Goal: Transaction & Acquisition: Book appointment/travel/reservation

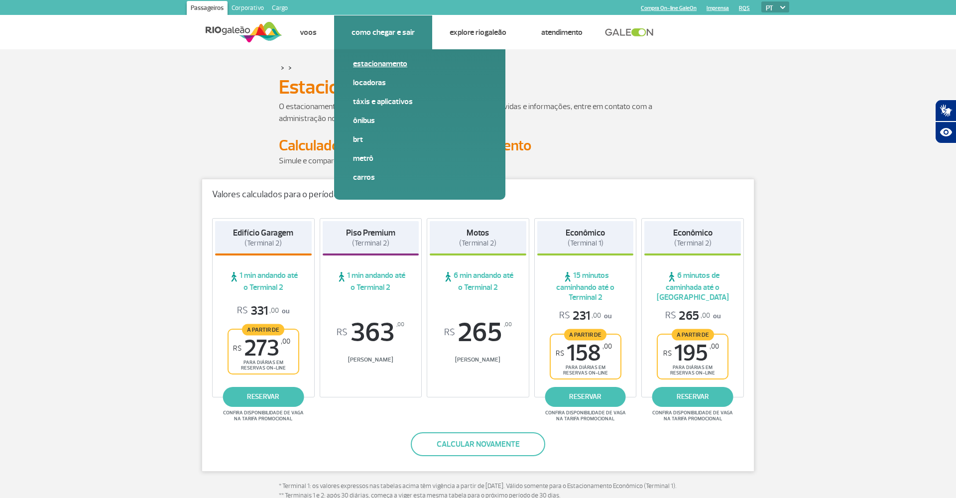
click at [377, 63] on link "Estacionamento" at bounding box center [419, 63] width 133 height 11
click at [380, 62] on link "Estacionamento" at bounding box center [419, 63] width 133 height 11
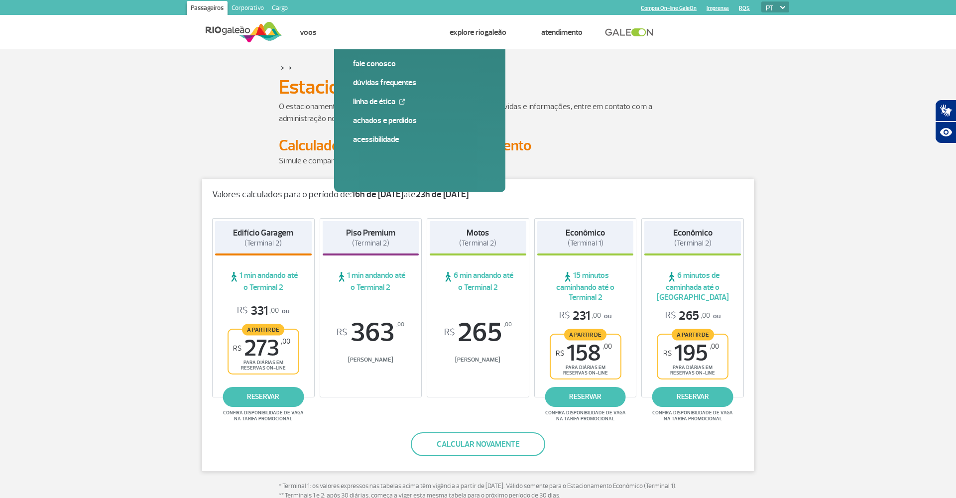
click at [322, 84] on h1 "Estacionamento" at bounding box center [478, 87] width 398 height 17
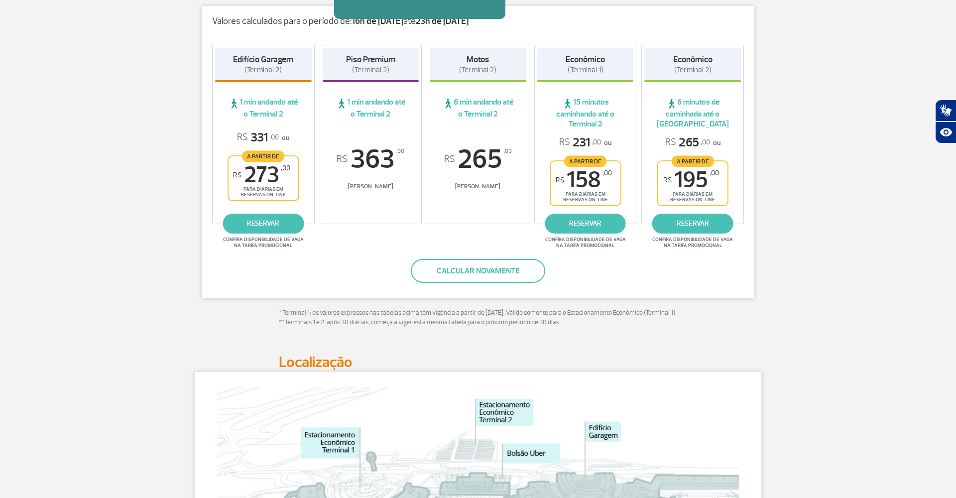
scroll to position [183, 0]
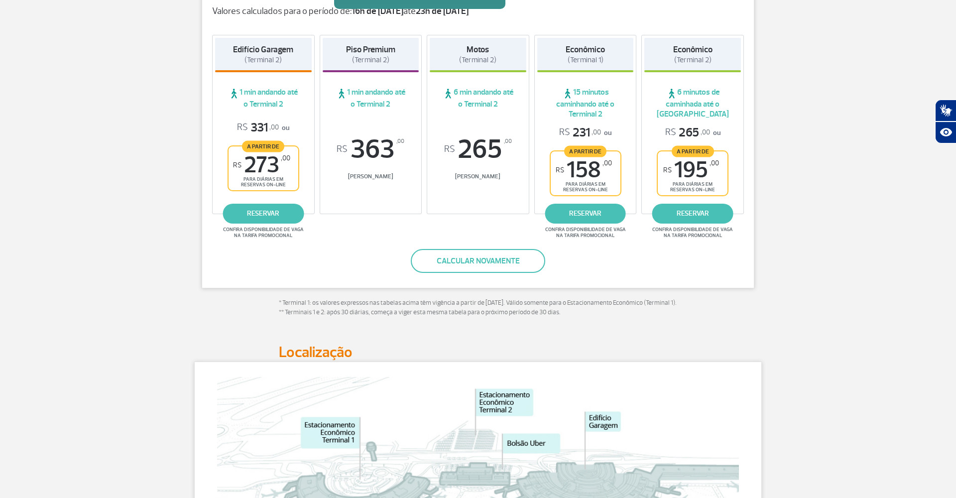
click at [437, 258] on button "Calcular novamente" at bounding box center [478, 261] width 134 height 24
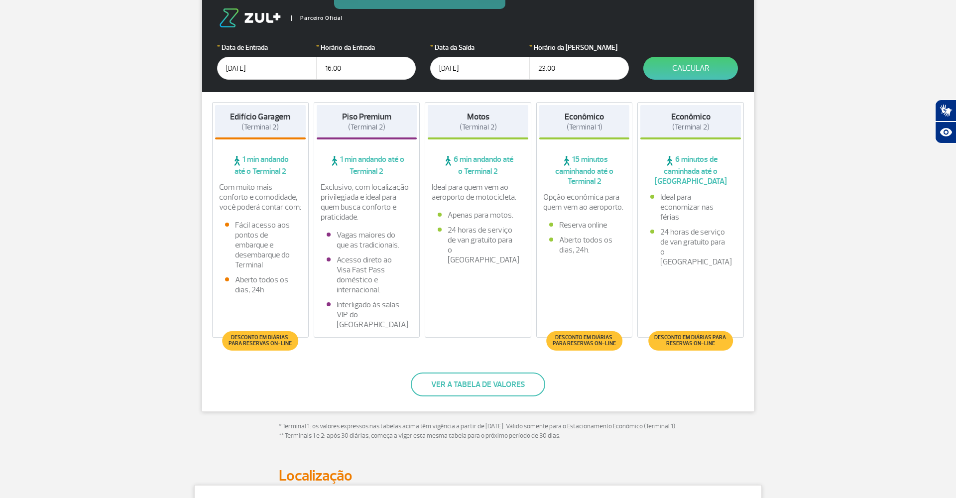
click at [336, 70] on input "16:00" at bounding box center [366, 68] width 100 height 23
click at [343, 68] on input "16:00" at bounding box center [366, 68] width 100 height 23
type input "16:30"
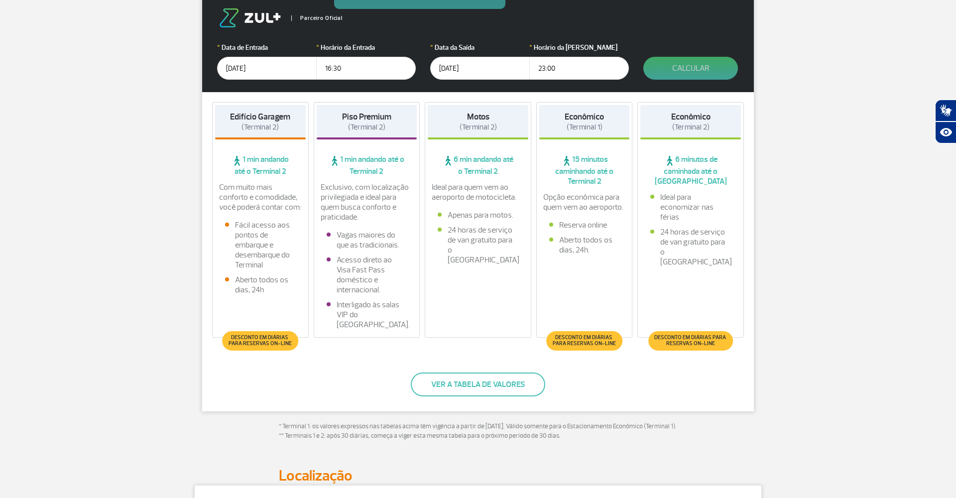
click at [689, 66] on button "Calcular" at bounding box center [690, 68] width 95 height 23
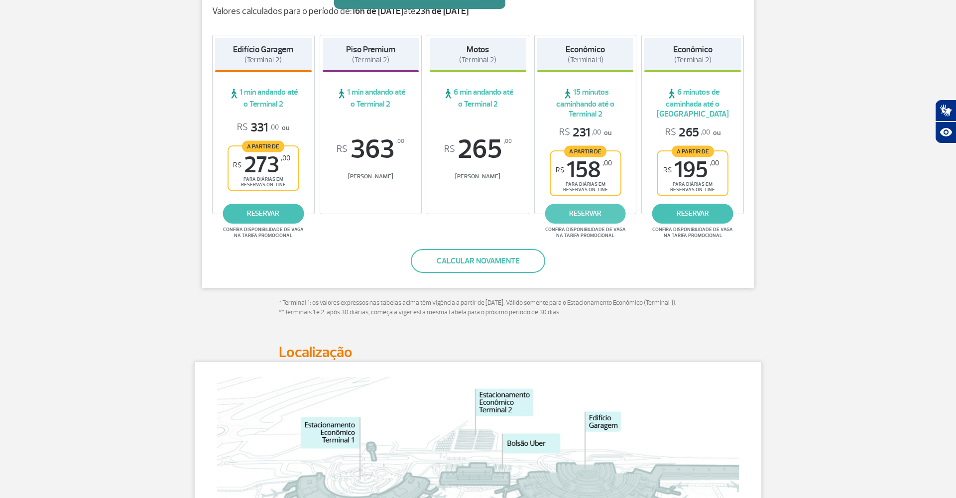
click at [586, 207] on link "reservar" at bounding box center [585, 214] width 81 height 20
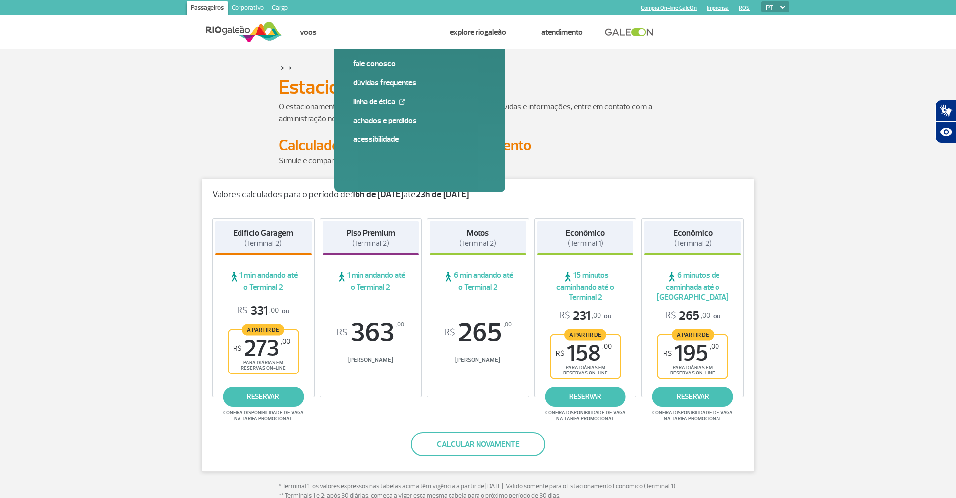
scroll to position [0, 0]
click at [497, 436] on button "Calcular novamente" at bounding box center [478, 444] width 134 height 24
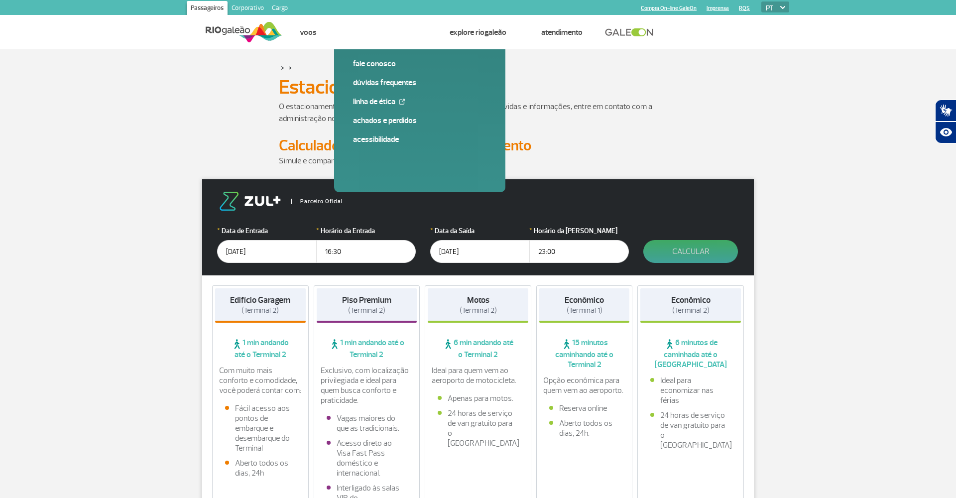
click at [684, 251] on button "Calcular" at bounding box center [690, 251] width 95 height 23
